Goal: Entertainment & Leisure: Consume media (video, audio)

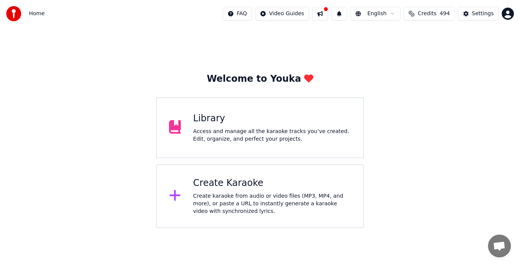
click at [226, 135] on div "Access and manage all the karaoke tracks you’ve created. Edit, organize, and pe…" at bounding box center [272, 135] width 158 height 15
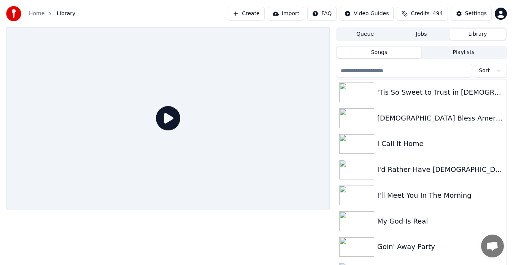
click at [486, 75] on button "Sort" at bounding box center [490, 71] width 33 height 14
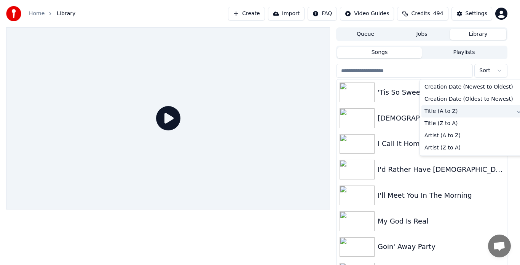
click at [438, 115] on span "Title (A to Z)" at bounding box center [440, 112] width 33 height 8
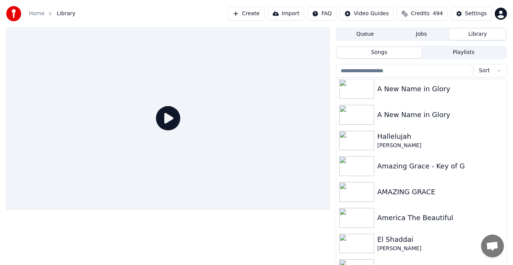
scroll to position [313, 0]
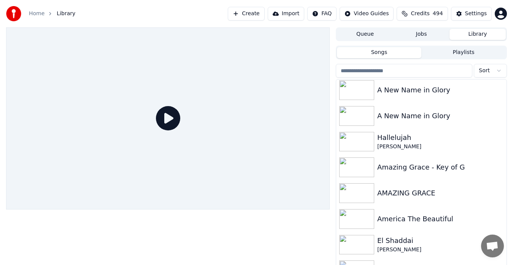
click at [359, 124] on img at bounding box center [356, 116] width 35 height 20
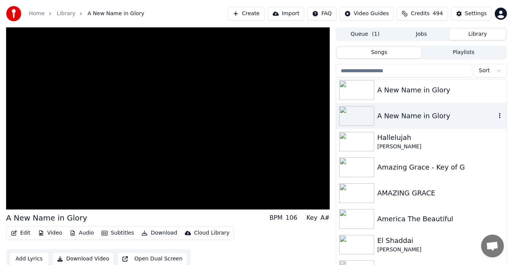
click at [169, 172] on video at bounding box center [168, 118] width 324 height 182
